Goal: Task Accomplishment & Management: Use online tool/utility

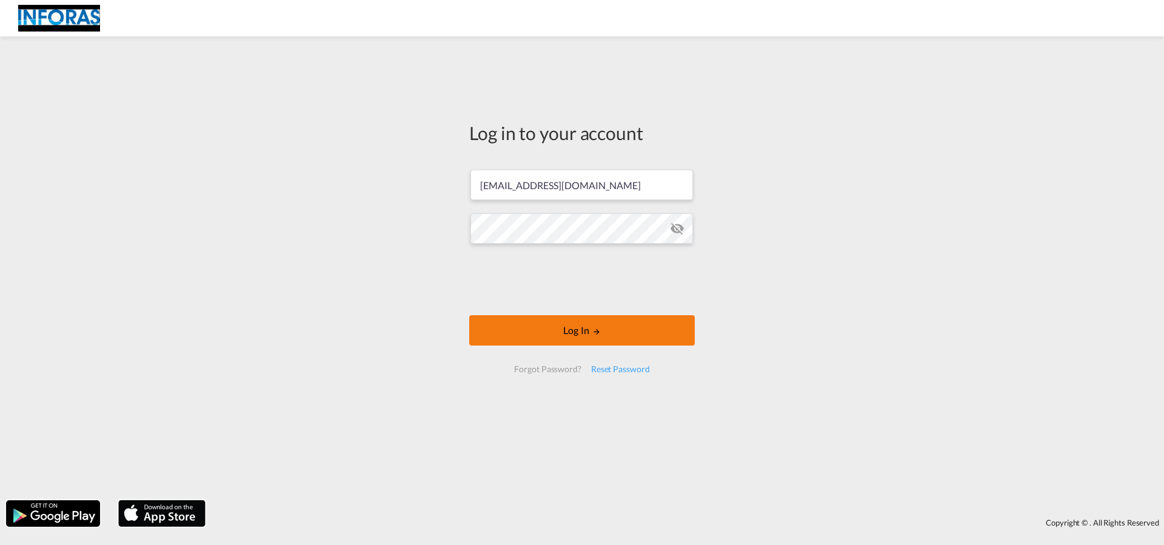
click at [524, 329] on button "Log In" at bounding box center [581, 330] width 225 height 30
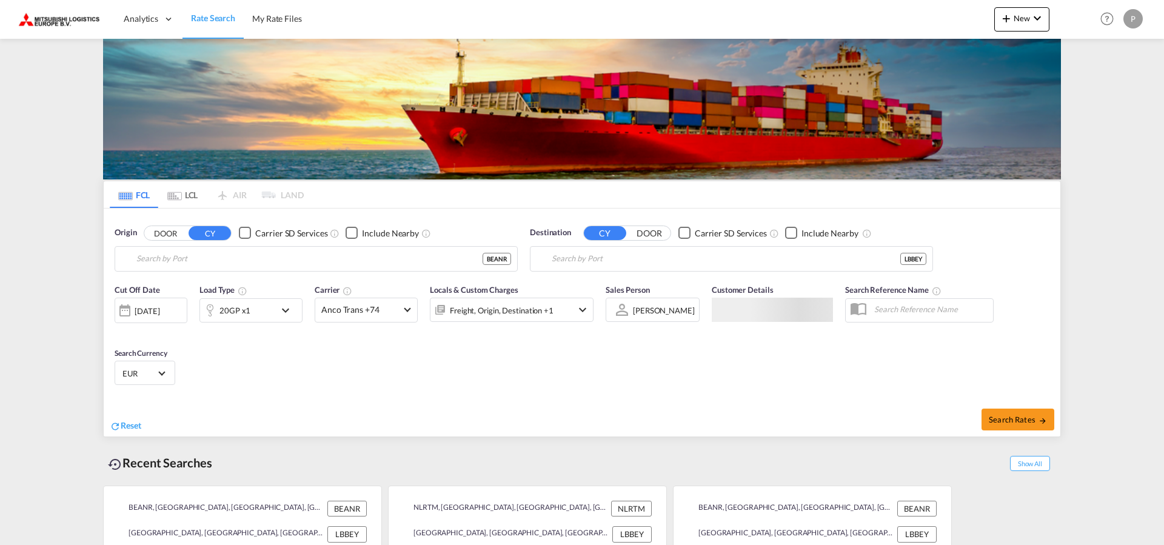
type input "Antwerp, BEANR"
type input "Beirut, LBBEY"
